Goal: Find specific page/section: Find specific page/section

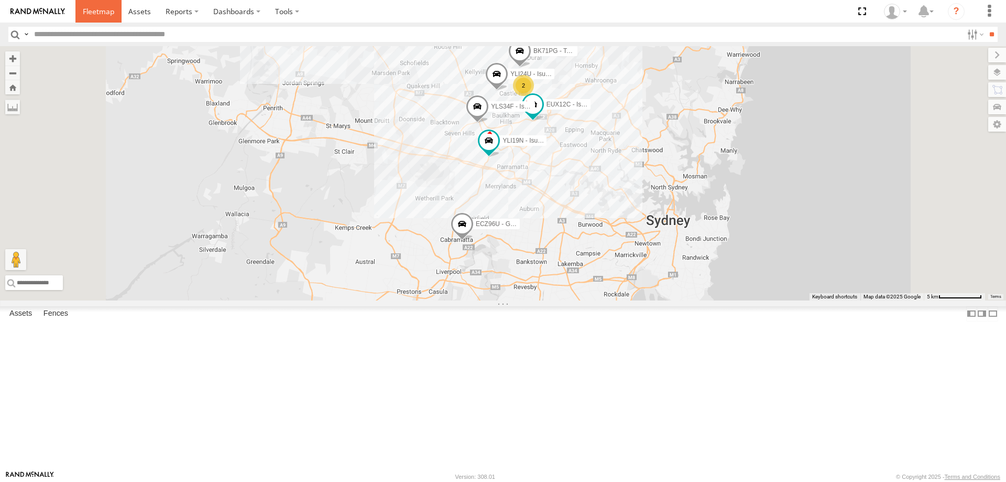
click at [92, 10] on span at bounding box center [98, 11] width 31 height 10
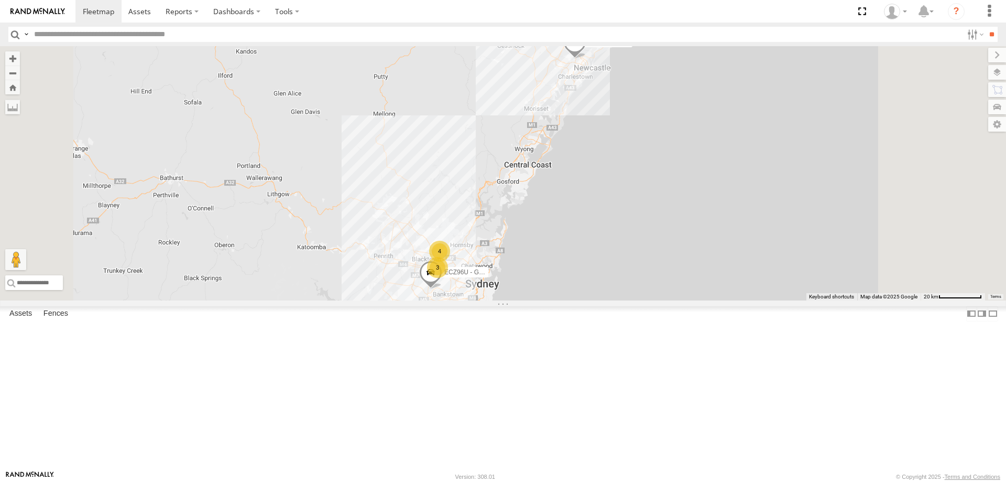
click at [504, 276] on span "ECZ96U - Great Wall" at bounding box center [473, 271] width 59 height 7
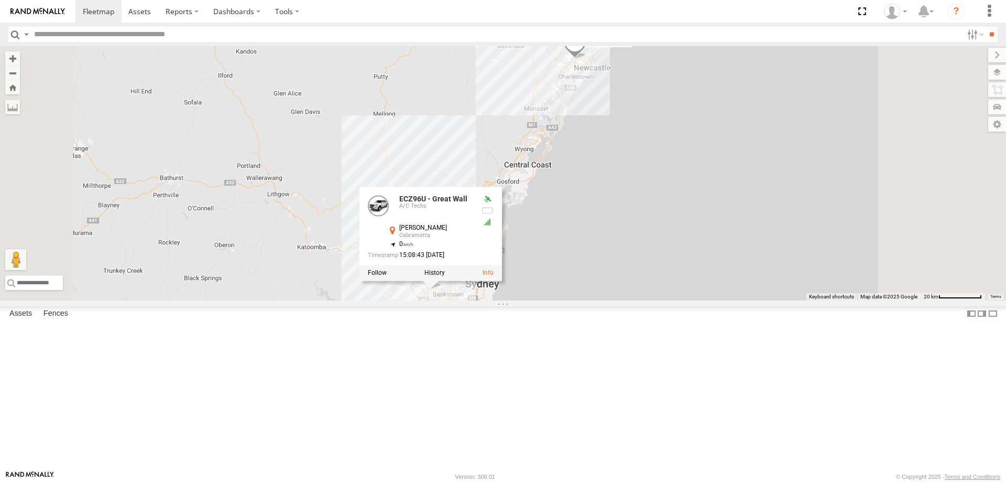
click at [611, 300] on div "3 ECZ96U - Great Wall 4 YLI01U - Isuzu DMAX ECZ96U - Great Wall A/C Techs John …" at bounding box center [503, 173] width 1006 height 254
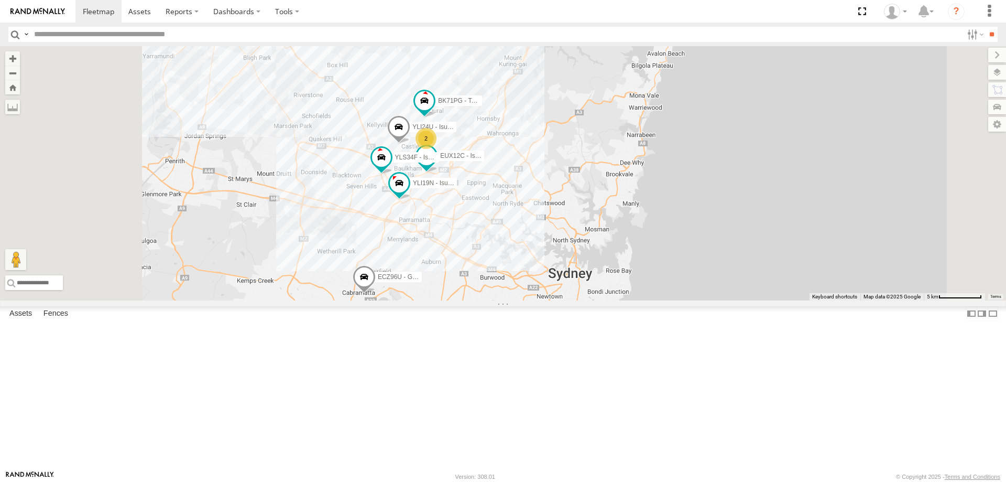
drag, startPoint x: 534, startPoint y: 254, endPoint x: 629, endPoint y: 318, distance: 114.4
click at [629, 300] on div "ECZ96U - Great Wall YLI01U - Isuzu DMAX YLI19N - Isuzu DMAX EUX12C - Isuzu DMAX…" at bounding box center [503, 173] width 1006 height 254
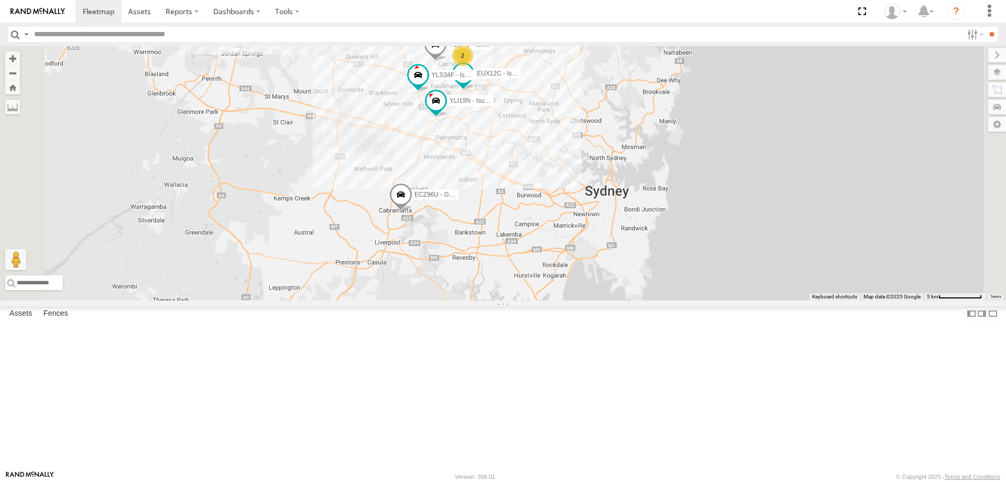
drag, startPoint x: 600, startPoint y: 420, endPoint x: 598, endPoint y: 133, distance: 287.7
click at [473, 66] on div "2" at bounding box center [462, 55] width 21 height 21
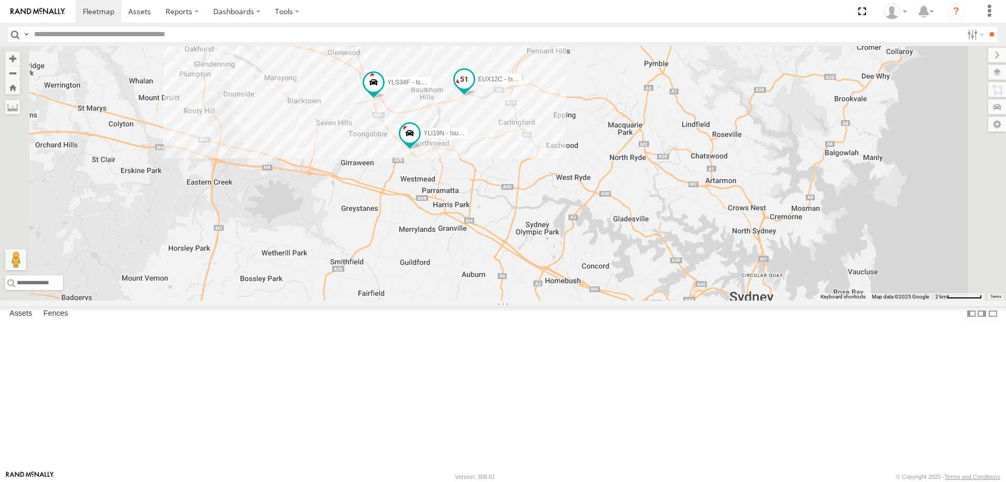
click at [474, 88] on span at bounding box center [464, 78] width 19 height 19
click at [602, 255] on div "ECZ96U - Great Wall YLI01U - Isuzu DMAX BK71PG - Toyota Hiace YLI19N - Isuzu DM…" at bounding box center [503, 173] width 1006 height 254
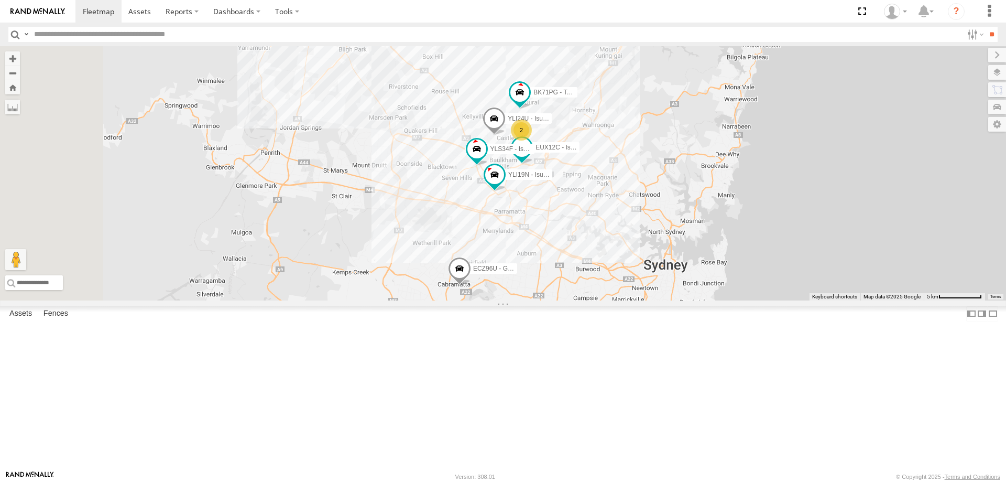
drag, startPoint x: 758, startPoint y: 134, endPoint x: 816, endPoint y: 163, distance: 64.4
click at [816, 163] on div "ECZ96U - Great Wall YLI01U - Isuzu DMAX BK71PG - Toyota Hiace YLI19N - Isuzu DM…" at bounding box center [503, 173] width 1006 height 254
